Goal: Task Accomplishment & Management: Use online tool/utility

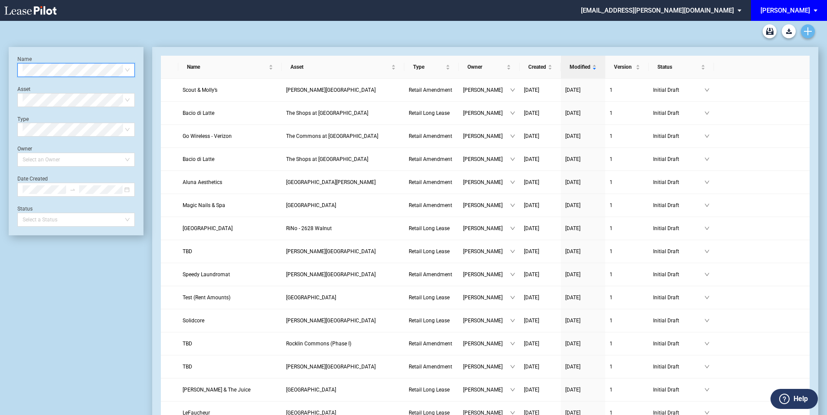
click at [813, 30] on link "Create new document" at bounding box center [808, 31] width 14 height 14
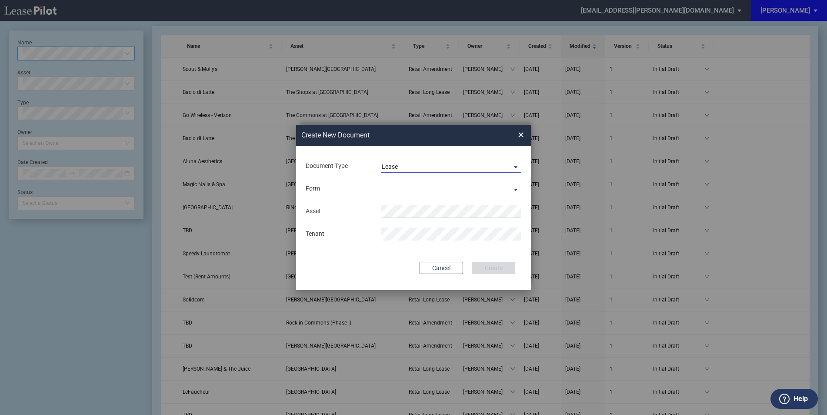
click at [416, 160] on md-select-value "Lease" at bounding box center [451, 166] width 140 height 13
click at [413, 186] on div "Amendment" at bounding box center [400, 188] width 37 height 10
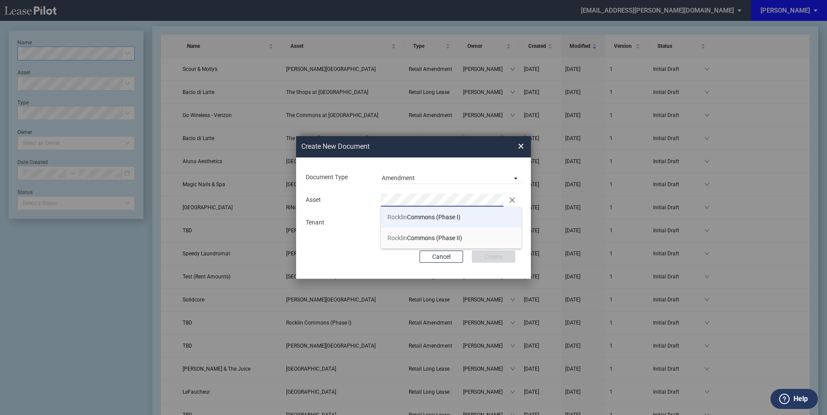
click at [418, 217] on span "Rocklin Commons (Phase I)" at bounding box center [423, 216] width 73 height 7
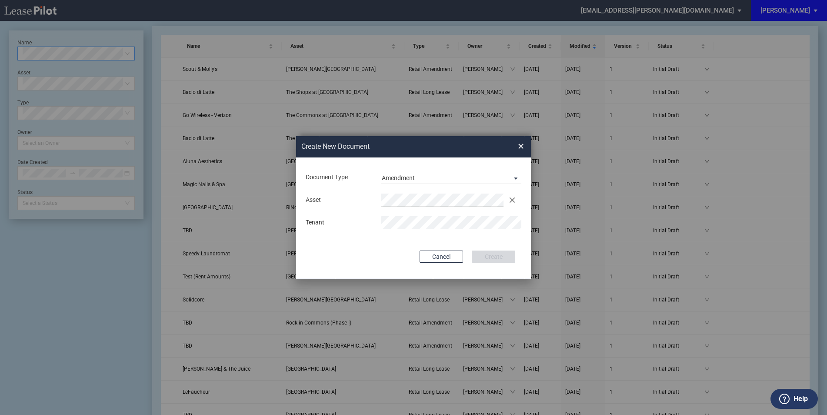
click at [443, 241] on div "Document Type Amendment Deal Type Retail Deal Type Retail Form Retail Amendment…" at bounding box center [413, 217] width 235 height 121
click at [496, 257] on button "Create" at bounding box center [493, 256] width 43 height 12
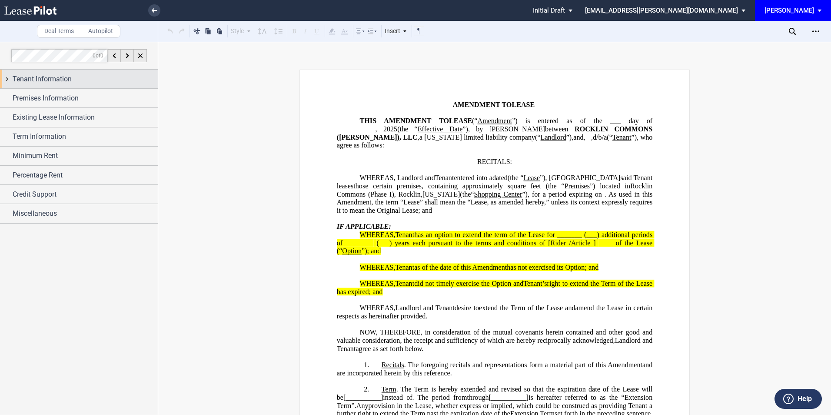
click at [93, 77] on div "Tenant Information" at bounding box center [85, 79] width 145 height 10
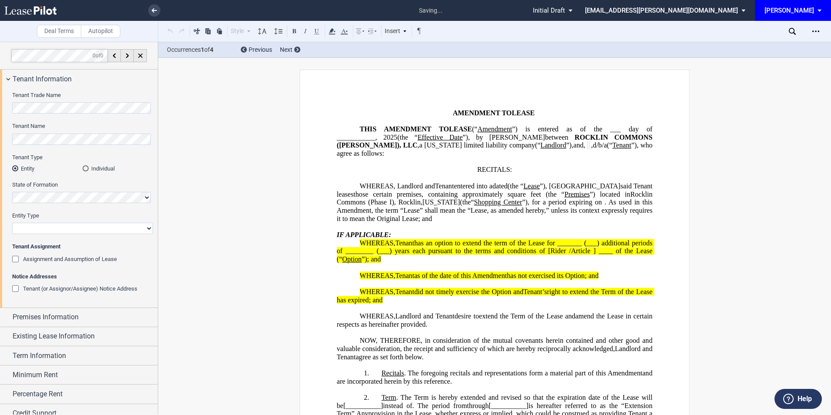
click at [30, 226] on select "Corporation Limited Liability Company General Partnership Limited Partnership O…" at bounding box center [82, 228] width 141 height 11
select select "Other"
click at [12, 223] on select "Corporation Limited Liability Company General Partnership Limited Partnership O…" at bounding box center [82, 228] width 141 height 11
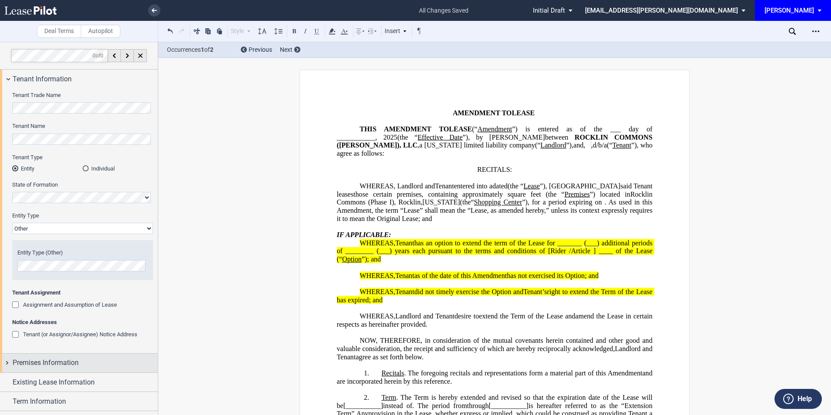
click at [100, 358] on div "Premises Information" at bounding box center [85, 362] width 145 height 10
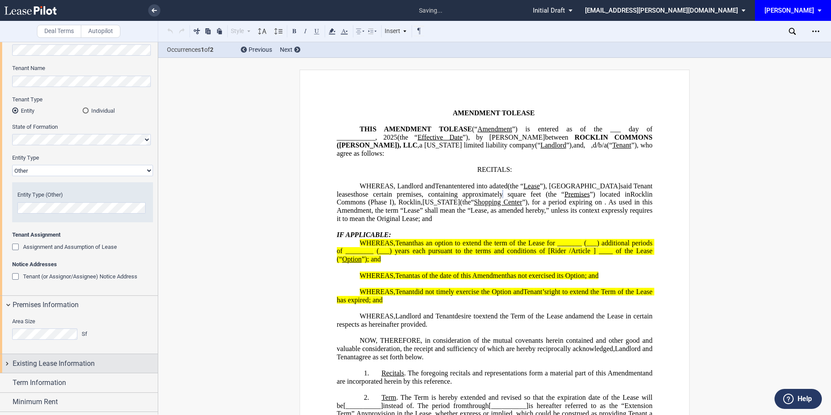
click at [76, 359] on span "Existing Lease Information" at bounding box center [54, 363] width 82 height 10
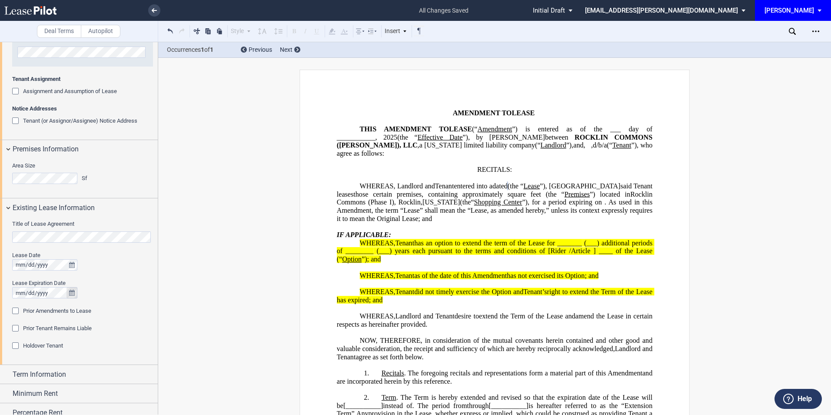
scroll to position [232, 0]
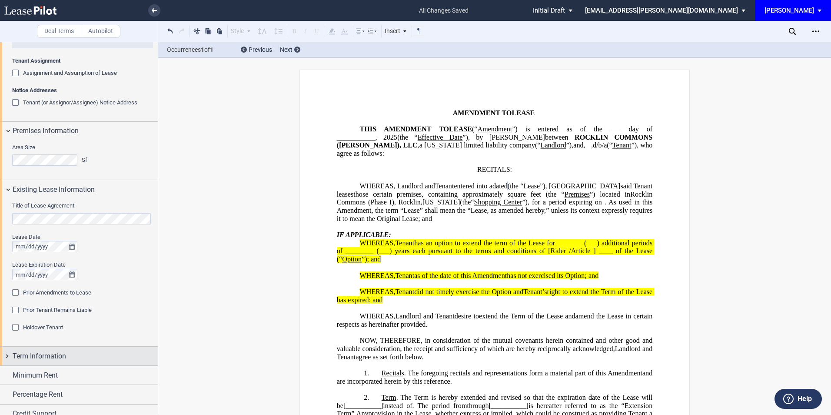
click at [71, 354] on div "Term Information" at bounding box center [85, 356] width 145 height 10
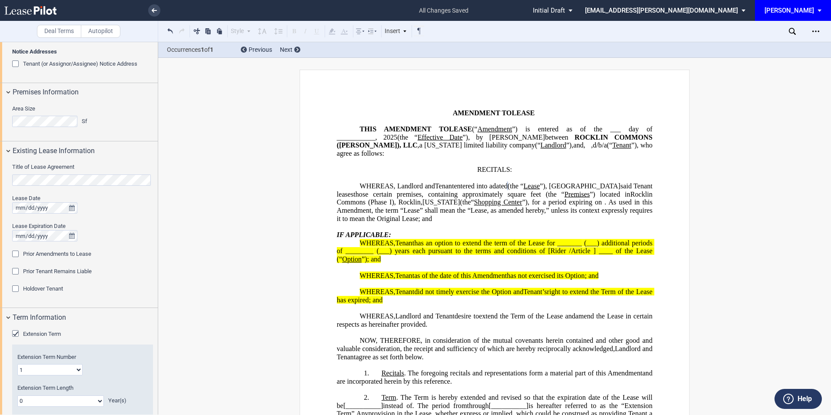
scroll to position [400, 0]
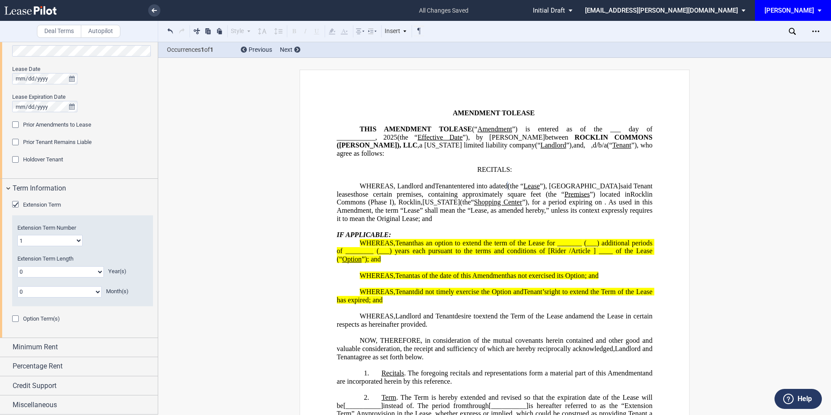
click at [16, 203] on div "Extension Term" at bounding box center [16, 205] width 9 height 9
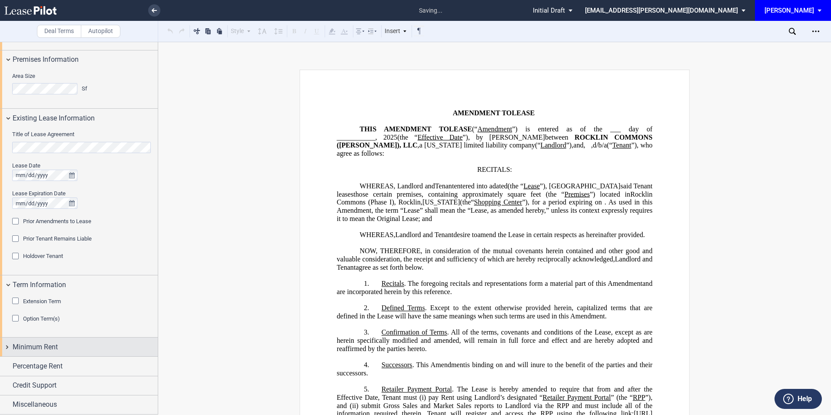
click at [30, 344] on span "Minimum Rent" at bounding box center [35, 347] width 45 height 10
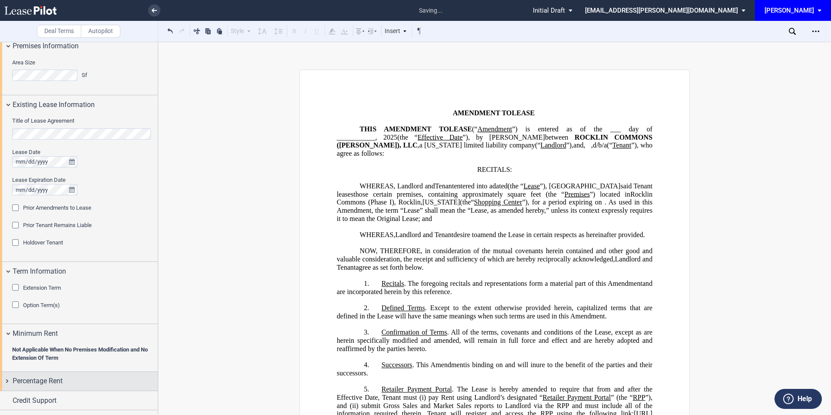
click at [28, 376] on span "Percentage Rent" at bounding box center [38, 381] width 50 height 10
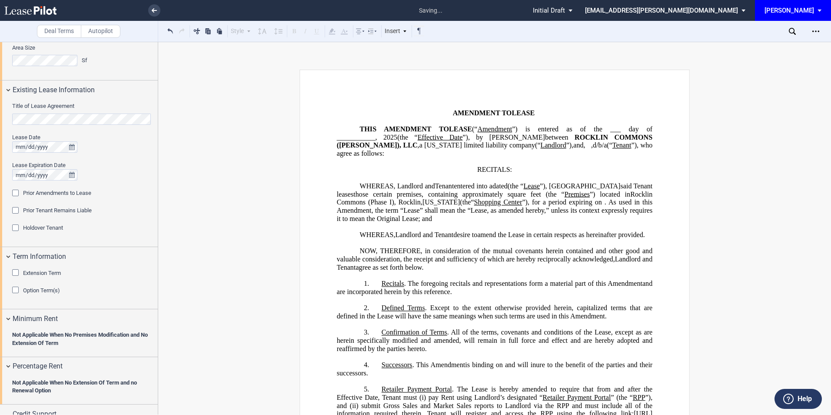
scroll to position [360, 0]
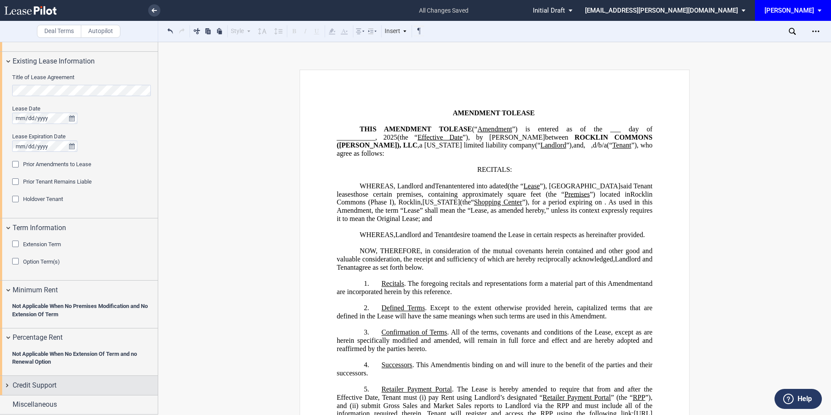
click at [34, 390] on div "Credit Support" at bounding box center [79, 385] width 158 height 19
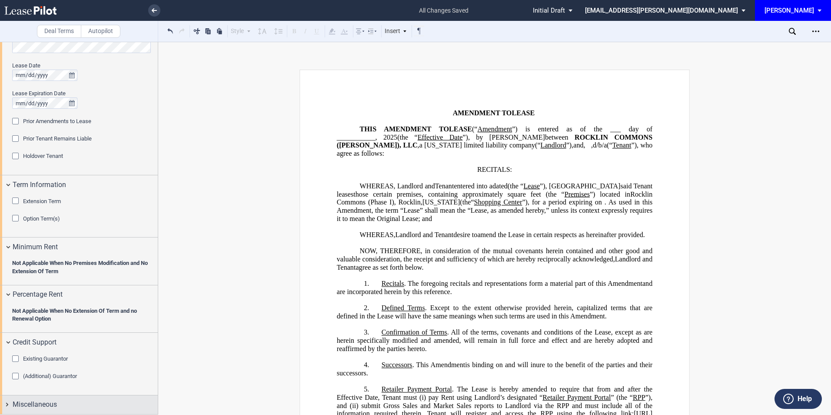
click at [80, 404] on div "Miscellaneous" at bounding box center [85, 404] width 145 height 10
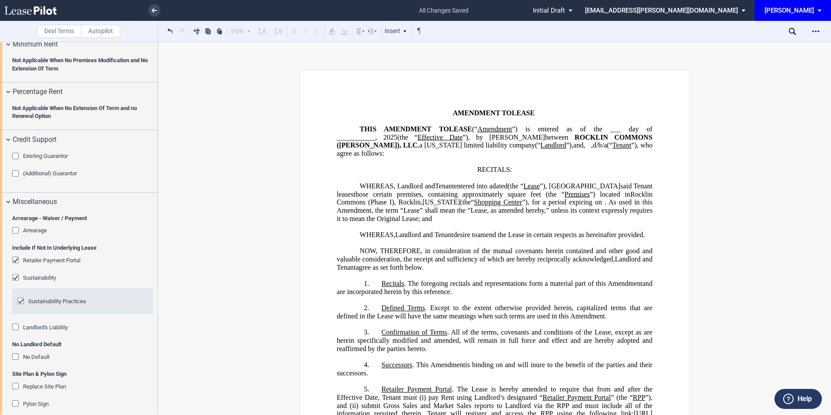
scroll to position [614, 0]
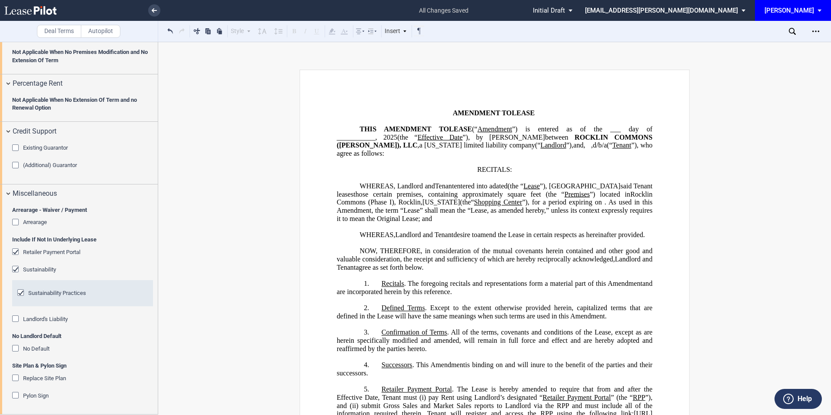
click at [15, 252] on div "Retailer Payment Portal" at bounding box center [16, 252] width 9 height 9
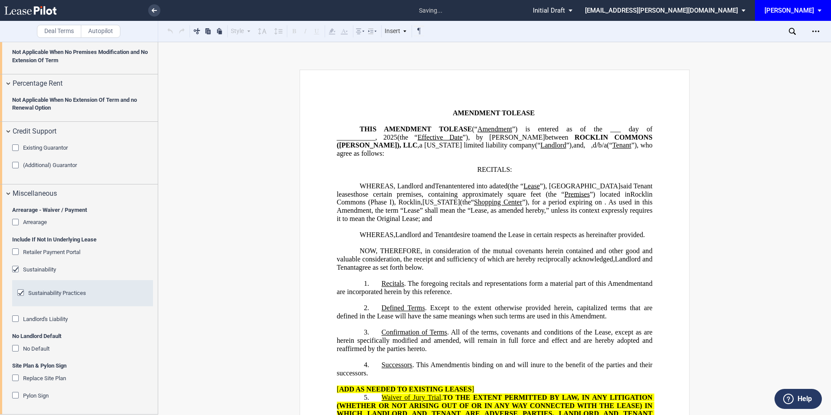
click at [13, 269] on div "Sustainability" at bounding box center [16, 270] width 9 height 9
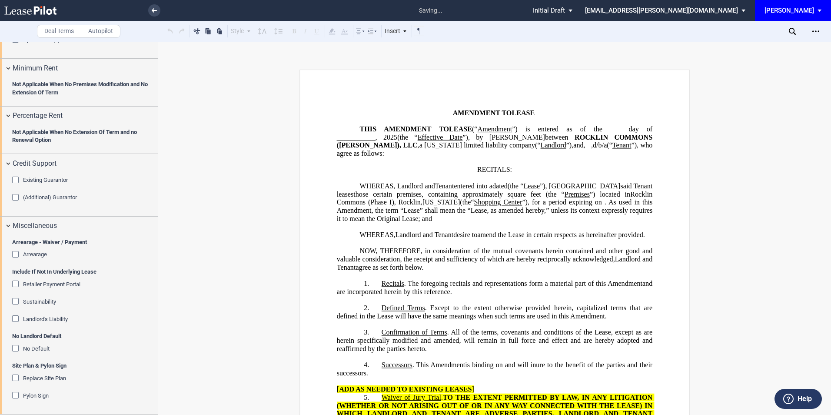
scroll to position [582, 0]
click at [17, 346] on div "No Default" at bounding box center [16, 349] width 9 height 9
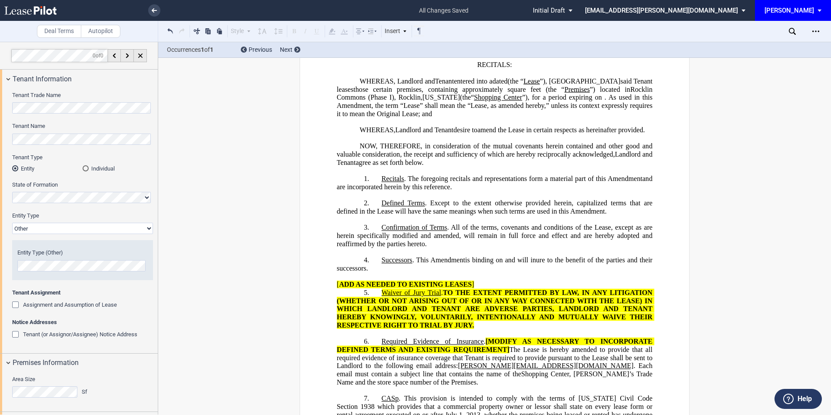
scroll to position [0, 0]
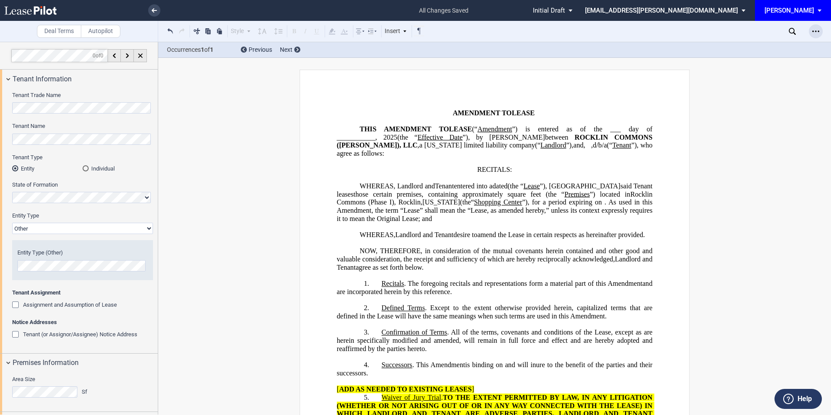
click at [817, 32] on icon "Open Lease options menu" at bounding box center [816, 31] width 7 height 7
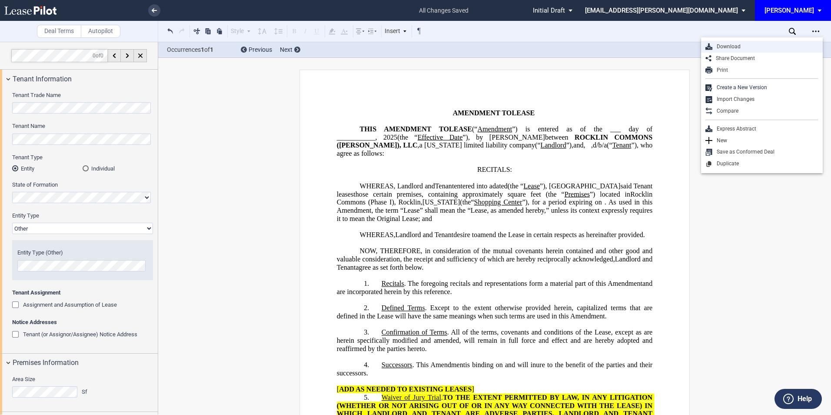
click at [745, 46] on div "Download" at bounding box center [766, 46] width 106 height 7
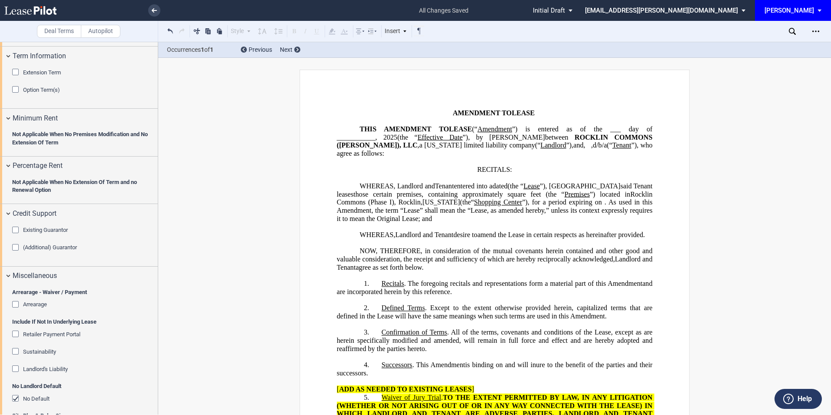
scroll to position [582, 0]
